Goal: Task Accomplishment & Management: Manage account settings

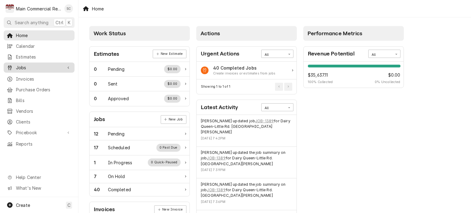
click at [31, 66] on span "Jobs" at bounding box center [39, 67] width 46 height 6
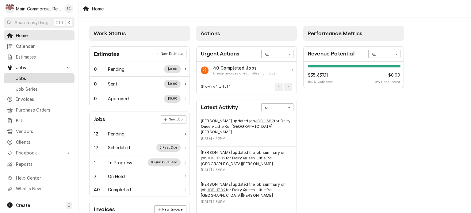
click at [34, 77] on span "Jobs" at bounding box center [44, 78] width 56 height 6
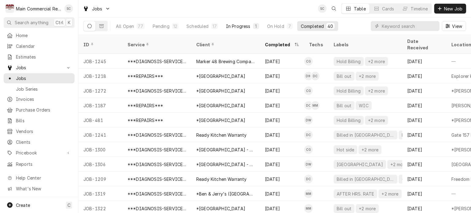
click at [244, 27] on div "In Progress" at bounding box center [238, 26] width 25 height 6
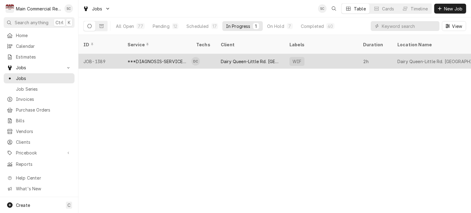
click at [248, 58] on div "Dairy Queen-Little Rd. [GEOGRAPHIC_DATA][PERSON_NAME]" at bounding box center [250, 61] width 59 height 6
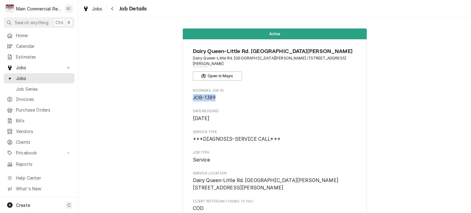
drag, startPoint x: 220, startPoint y: 93, endPoint x: 191, endPoint y: 92, distance: 29.7
click at [193, 94] on span "JOB-1389" at bounding box center [275, 97] width 164 height 7
copy span "JOB-1389"
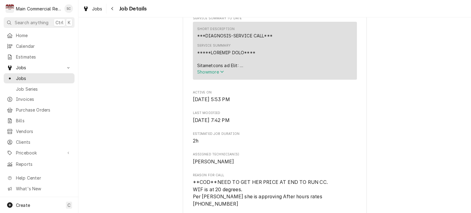
scroll to position [307, 0]
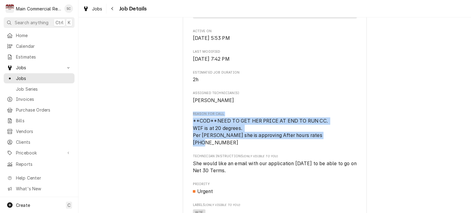
drag, startPoint x: 225, startPoint y: 144, endPoint x: 190, endPoint y: 113, distance: 46.7
click at [193, 113] on div "Reason For Call **COD**NEED TO GET HER PRICE AT END TO RUN CC. WIF is at 20 deg…" at bounding box center [275, 129] width 164 height 35
copy div "Reason For Call **COD**NEED TO GET HER PRICE AT END TO RUN CC. WIF is at 20 deg…"
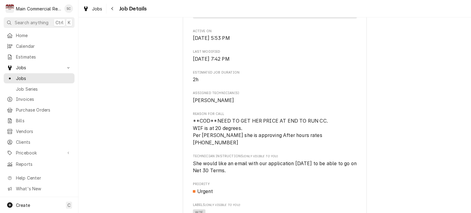
click at [244, 104] on span "[PERSON_NAME]" at bounding box center [275, 100] width 164 height 7
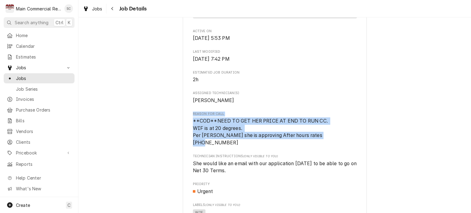
drag, startPoint x: 228, startPoint y: 144, endPoint x: 188, endPoint y: 115, distance: 49.0
click at [188, 115] on div "Dairy Queen-Little Rd. New Port Richey Dairy Queen-Little Rd. New Port Richey /…" at bounding box center [275, 165] width 184 height 865
copy div "Reason For Call **COD**NEED TO GET HER PRICE AT END TO RUN CC. WIF is at 20 deg…"
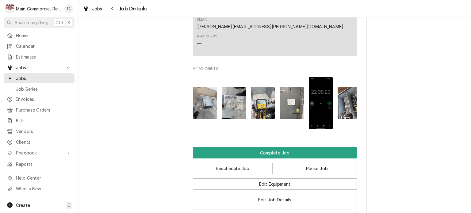
scroll to position [766, 0]
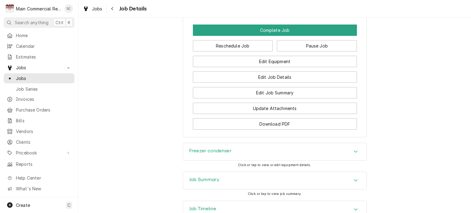
click at [325, 143] on div "Freezer condenser" at bounding box center [274, 151] width 183 height 17
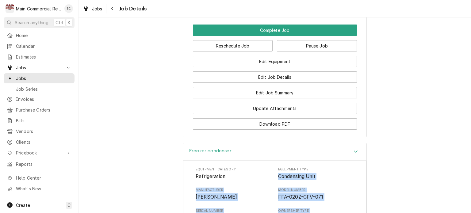
drag, startPoint x: 221, startPoint y: 184, endPoint x: 276, endPoint y: 136, distance: 73.2
copy div "Condensing Unit Manufacturer Copeland Model Number FFA-020Z-CFV-071 Serial Numb…"
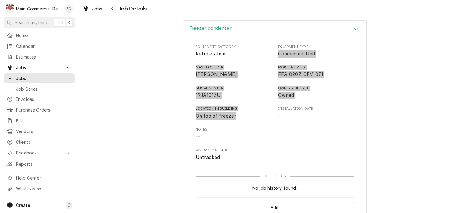
scroll to position [941, 0]
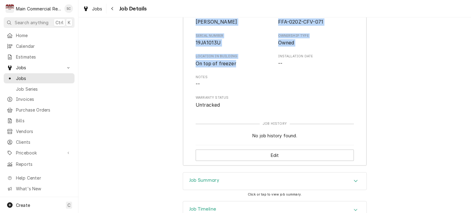
click at [354, 178] on icon "Accordion Header" at bounding box center [356, 180] width 4 height 5
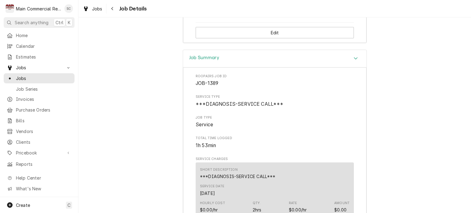
scroll to position [1156, 0]
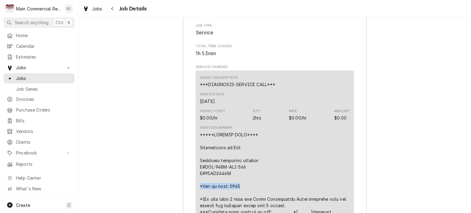
drag, startPoint x: 225, startPoint y: 139, endPoint x: 188, endPoint y: 140, distance: 37.1
copy div "*Age of unit: 2019"
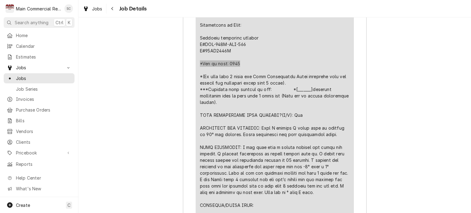
scroll to position [1340, 0]
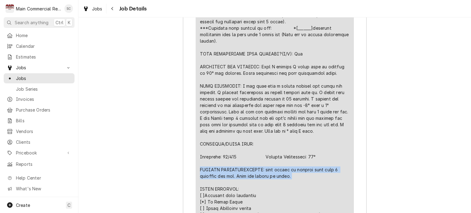
drag, startPoint x: 292, startPoint y: 132, endPoint x: 186, endPoint y: 122, distance: 106.9
click at [186, 122] on div "Roopairs Job ID JOB-1389 Service Type ***DIAGNOSIS-SERVICE CALL*** Job Type Ser…" at bounding box center [274, 113] width 183 height 645
copy div "FURTHER RECOMMENDATIONS: unit should go through more than 2 defrosts per day. U…"
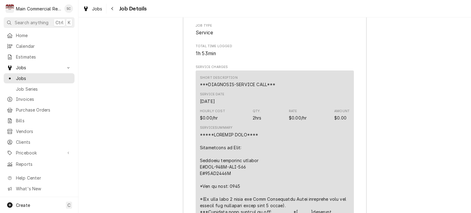
scroll to position [1064, 0]
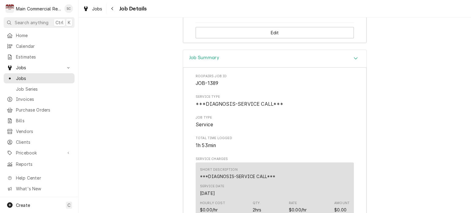
click at [281, 136] on span "Total Time Logged" at bounding box center [275, 138] width 158 height 5
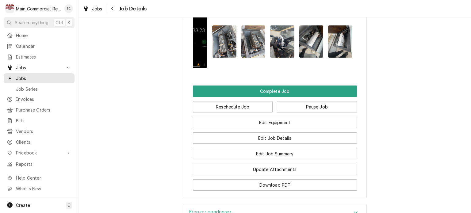
scroll to position [736, 0]
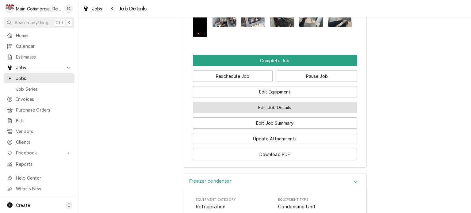
click at [305, 102] on button "Edit Job Details" at bounding box center [275, 107] width 164 height 11
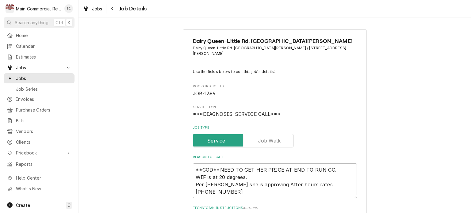
type textarea "x"
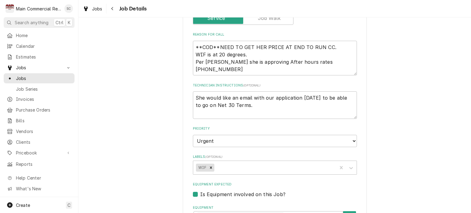
scroll to position [215, 0]
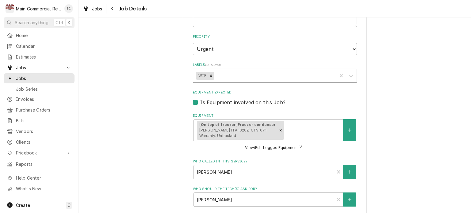
click at [273, 70] on div "Labels" at bounding box center [274, 75] width 119 height 11
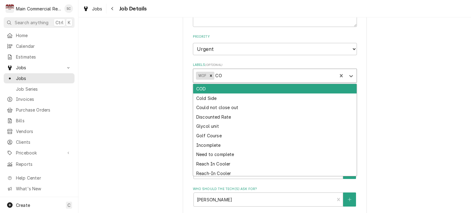
type input "COD"
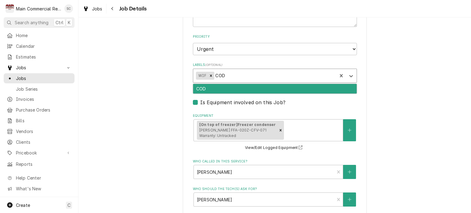
click at [264, 84] on div "COD" at bounding box center [274, 89] width 163 height 10
type textarea "x"
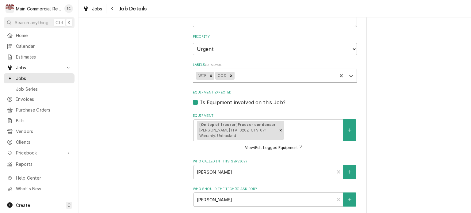
type textarea "x"
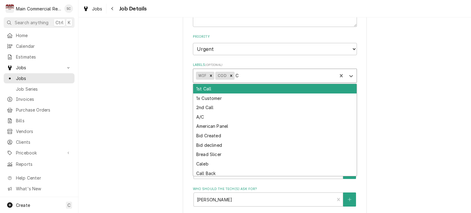
type input "CC"
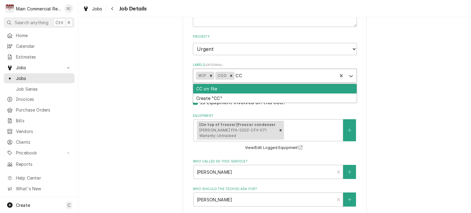
click at [263, 84] on div "CC on file" at bounding box center [274, 89] width 163 height 10
type textarea "x"
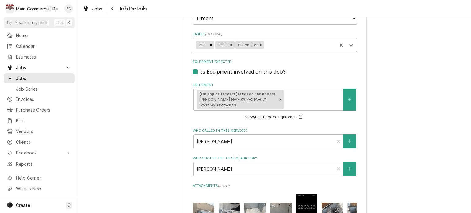
scroll to position [412, 0]
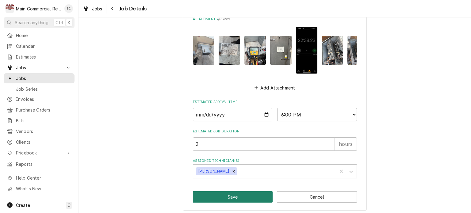
click at [226, 197] on button "Save" at bounding box center [233, 196] width 80 height 11
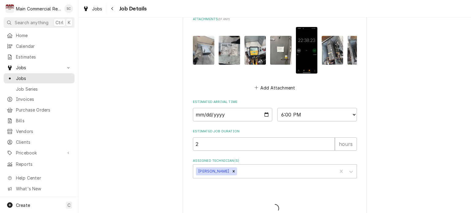
type textarea "x"
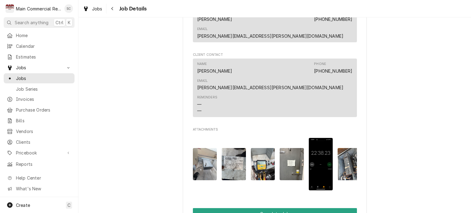
scroll to position [675, 0]
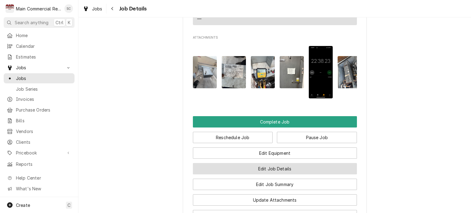
click at [305, 163] on button "Edit Job Details" at bounding box center [275, 168] width 164 height 11
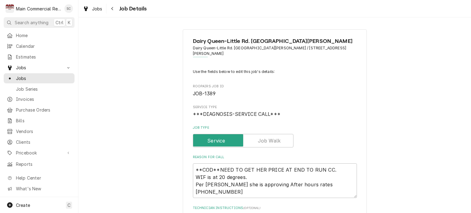
type textarea "x"
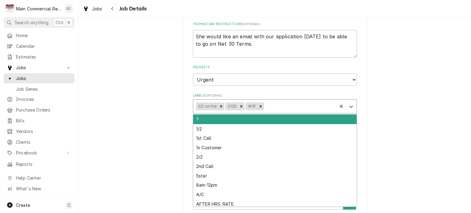
click at [288, 101] on div "Labels" at bounding box center [299, 106] width 69 height 11
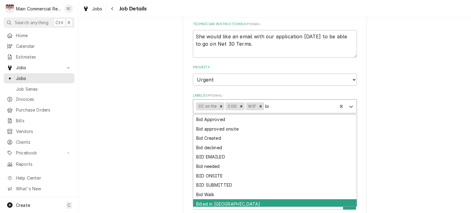
type input "b"
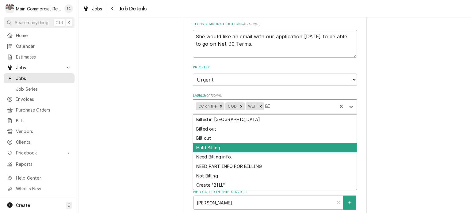
type input "B"
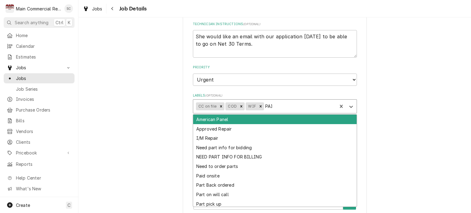
type input "PAID"
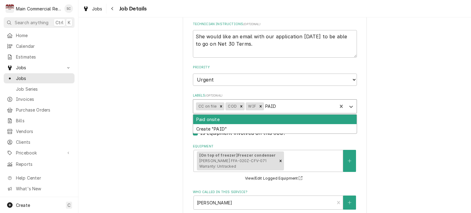
click at [214, 115] on div "Paid onsite" at bounding box center [274, 120] width 163 height 10
type textarea "x"
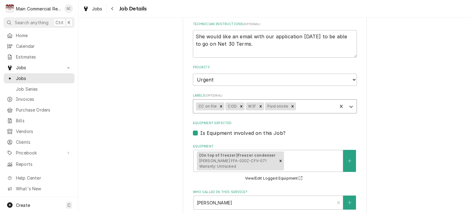
drag, startPoint x: 320, startPoint y: 118, endPoint x: 319, endPoint y: 121, distance: 3.9
click at [320, 121] on div "Equipment Expected Is Equipment involved on this Job?" at bounding box center [275, 129] width 164 height 16
click at [313, 101] on div "Labels" at bounding box center [315, 106] width 37 height 11
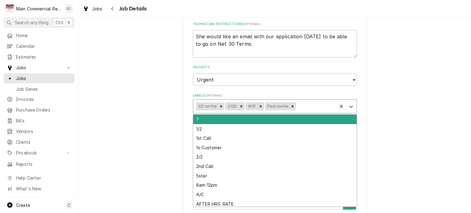
click at [428, 105] on div "Dairy Queen-Little Rd. New Port Richey Dairy Queen-Little Rd. New Port Richey /…" at bounding box center [275, 142] width 393 height 604
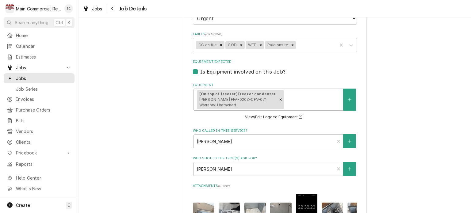
scroll to position [412, 0]
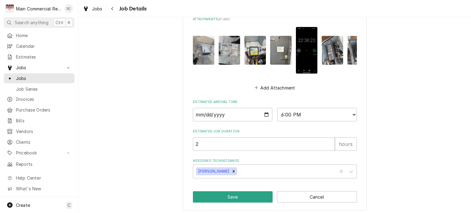
click at [277, 41] on img "Attachments" at bounding box center [280, 50] width 21 height 29
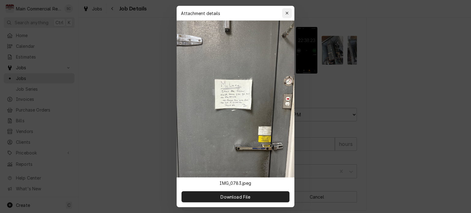
click at [286, 13] on icon "button" at bounding box center [287, 13] width 3 height 3
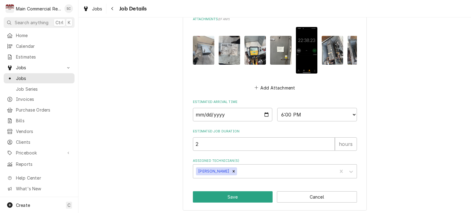
click at [206, 47] on img "Attachments" at bounding box center [203, 50] width 21 height 29
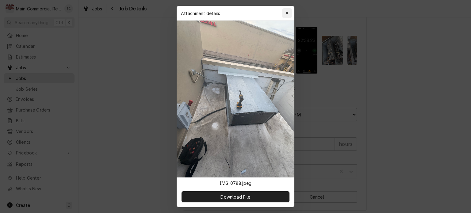
click at [286, 13] on icon "button" at bounding box center [287, 13] width 3 height 4
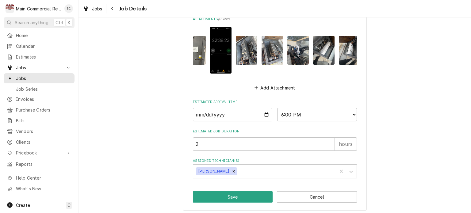
scroll to position [0, 93]
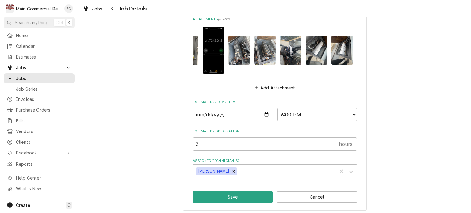
click at [234, 44] on img "Attachments" at bounding box center [238, 50] width 21 height 29
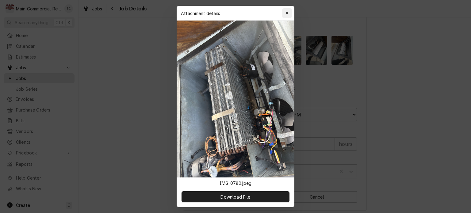
click at [288, 12] on icon "button" at bounding box center [287, 13] width 3 height 3
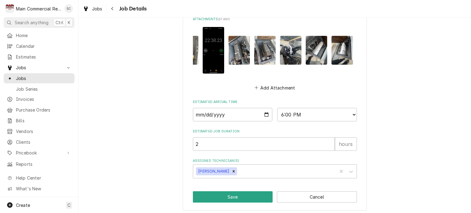
click at [264, 47] on img "Attachments" at bounding box center [264, 50] width 21 height 29
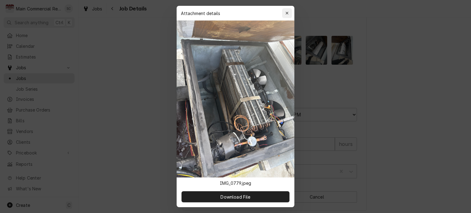
click at [287, 13] on icon "button" at bounding box center [287, 13] width 3 height 3
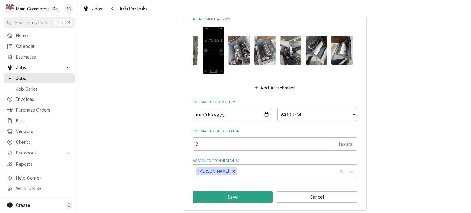
click at [294, 40] on img "Attachments" at bounding box center [290, 50] width 21 height 29
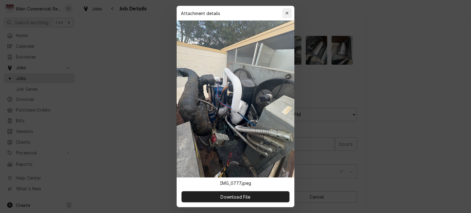
click at [287, 14] on icon "button" at bounding box center [287, 13] width 3 height 4
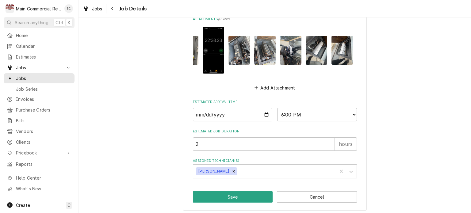
click at [316, 48] on img "Attachments" at bounding box center [316, 50] width 21 height 29
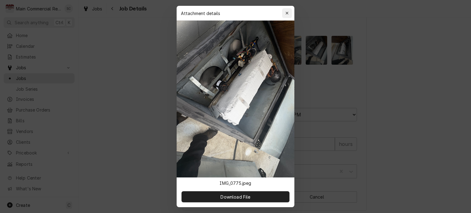
click at [288, 12] on icon "button" at bounding box center [287, 13] width 3 height 3
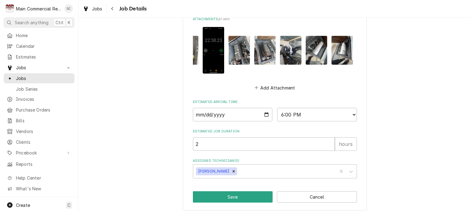
click at [333, 46] on img "Attachments" at bounding box center [342, 50] width 21 height 29
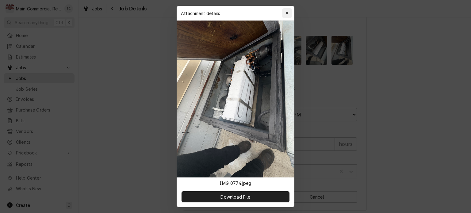
click at [287, 14] on icon "button" at bounding box center [287, 13] width 3 height 4
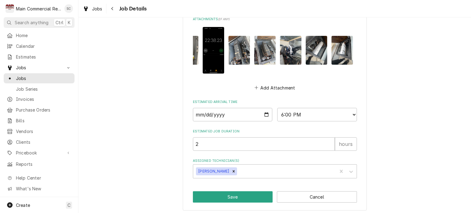
scroll to position [0, 81]
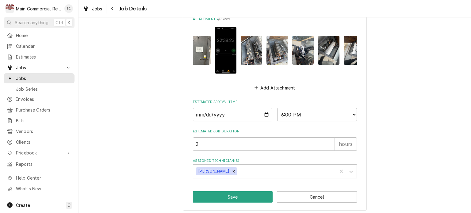
click at [275, 47] on img "Attachments" at bounding box center [276, 50] width 21 height 29
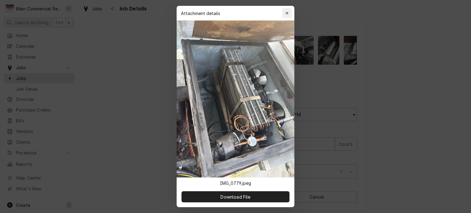
click at [287, 13] on icon "button" at bounding box center [287, 13] width 3 height 3
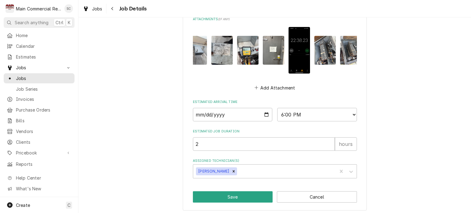
scroll to position [0, 0]
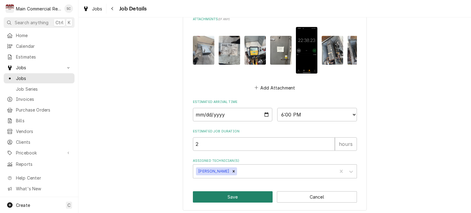
click at [244, 196] on button "Save" at bounding box center [233, 196] width 80 height 11
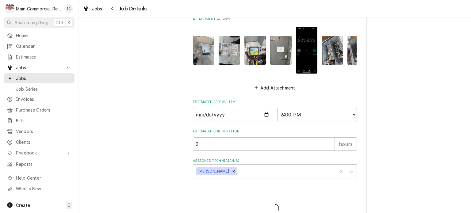
type textarea "x"
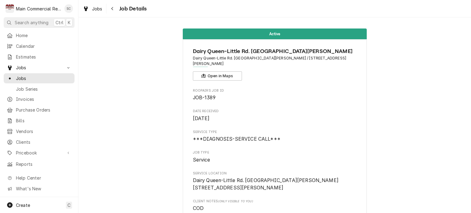
scroll to position [184, 0]
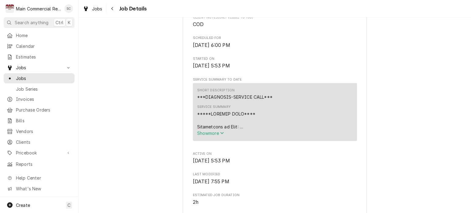
click at [118, 8] on span "Job Details" at bounding box center [131, 9] width 29 height 8
click at [110, 7] on div "Navigate back" at bounding box center [112, 9] width 6 height 6
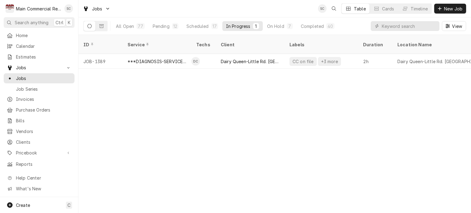
click at [372, 131] on div "ID Service Techs Client Labels Duration Location Name Date Received Status Prio…" at bounding box center [275, 124] width 393 height 178
click at [288, 103] on div "ID Service Techs Client Labels Duration Location Name Date Received Status Prio…" at bounding box center [275, 124] width 393 height 178
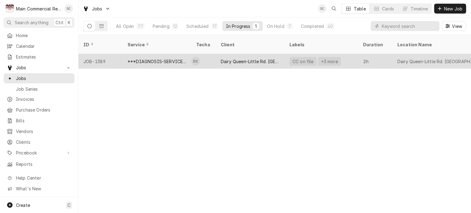
click at [232, 58] on div "Dairy Queen-Little Rd. [GEOGRAPHIC_DATA][PERSON_NAME]" at bounding box center [250, 61] width 59 height 6
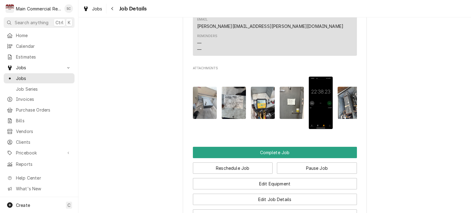
scroll to position [766, 0]
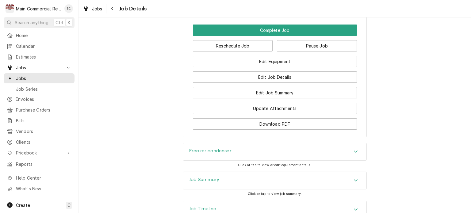
click at [348, 172] on div "Job Summary" at bounding box center [274, 180] width 183 height 17
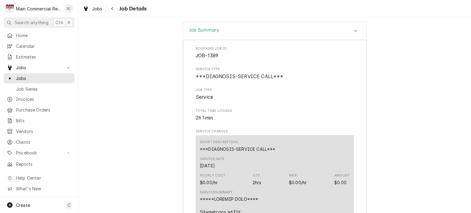
scroll to position [824, 0]
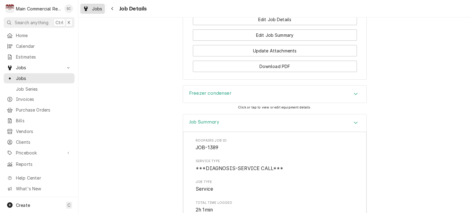
click at [98, 11] on span "Jobs" at bounding box center [97, 9] width 10 height 6
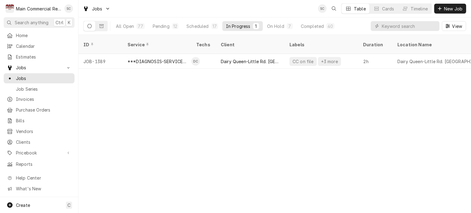
click at [214, 143] on div "ID Service Techs Client Labels Duration Location Name Date Received Status Prio…" at bounding box center [275, 124] width 393 height 178
click at [163, 26] on div "Pending" at bounding box center [161, 26] width 17 height 6
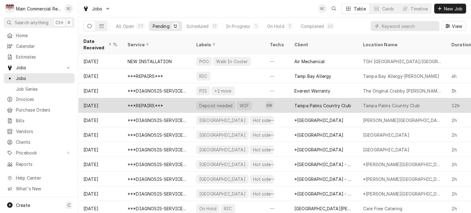
scroll to position [19, 0]
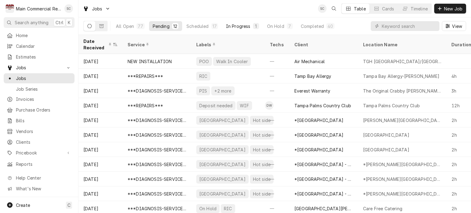
click at [240, 25] on div "In Progress" at bounding box center [238, 26] width 25 height 6
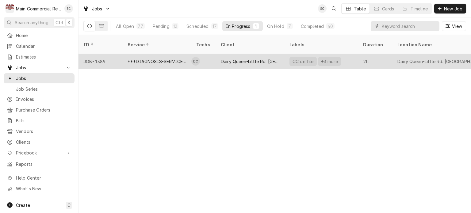
click at [250, 58] on div "Dairy Queen-Little Rd. [GEOGRAPHIC_DATA][PERSON_NAME]" at bounding box center [250, 61] width 59 height 6
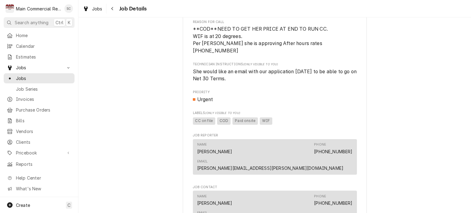
scroll to position [766, 0]
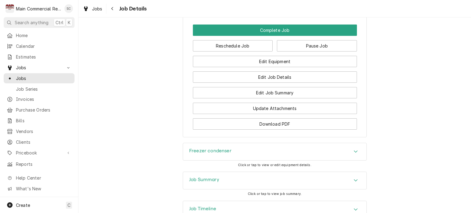
click at [354, 178] on icon "Accordion Header" at bounding box center [356, 180] width 4 height 5
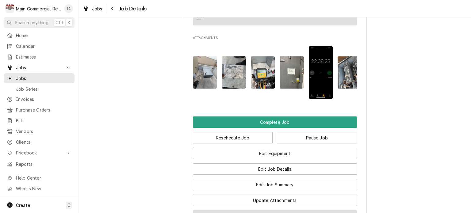
click at [260, 210] on button "Download PDF" at bounding box center [275, 215] width 164 height 11
click at [95, 10] on span "Jobs" at bounding box center [97, 9] width 10 height 6
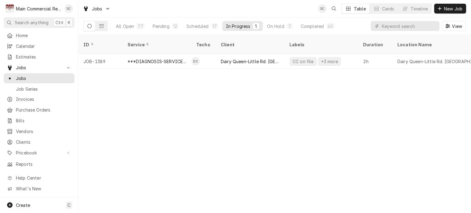
click at [260, 146] on div "ID Service Techs Client Labels Duration Location Name Date Received Status Prio…" at bounding box center [275, 124] width 393 height 178
click at [339, 105] on div "ID Service Techs Client Labels Duration Location Name Date Received Status Prio…" at bounding box center [275, 124] width 393 height 178
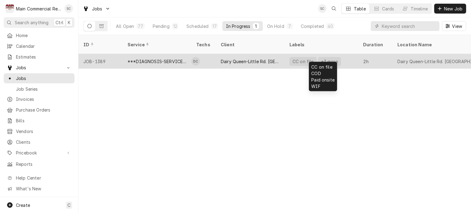
click at [320, 58] on div "+3 more" at bounding box center [329, 61] width 18 height 6
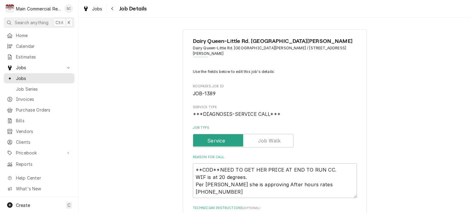
type textarea "x"
click at [112, 11] on div "Navigate back" at bounding box center [112, 9] width 6 height 6
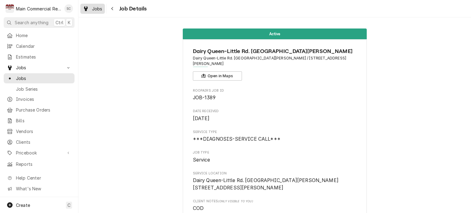
click at [91, 11] on div "Jobs" at bounding box center [93, 9] width 22 height 8
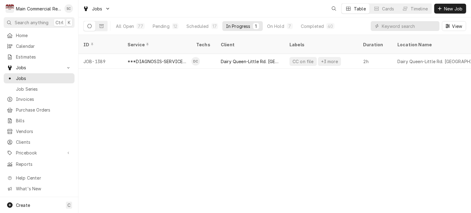
click at [235, 151] on div "ID Service Techs Client Labels Duration Location Name Date Received Status Prio…" at bounding box center [275, 124] width 393 height 178
click at [351, 149] on div "ID Service Techs Client Labels Duration Location Name Date Received Status Prio…" at bounding box center [275, 124] width 393 height 178
